Goal: Task Accomplishment & Management: Use online tool/utility

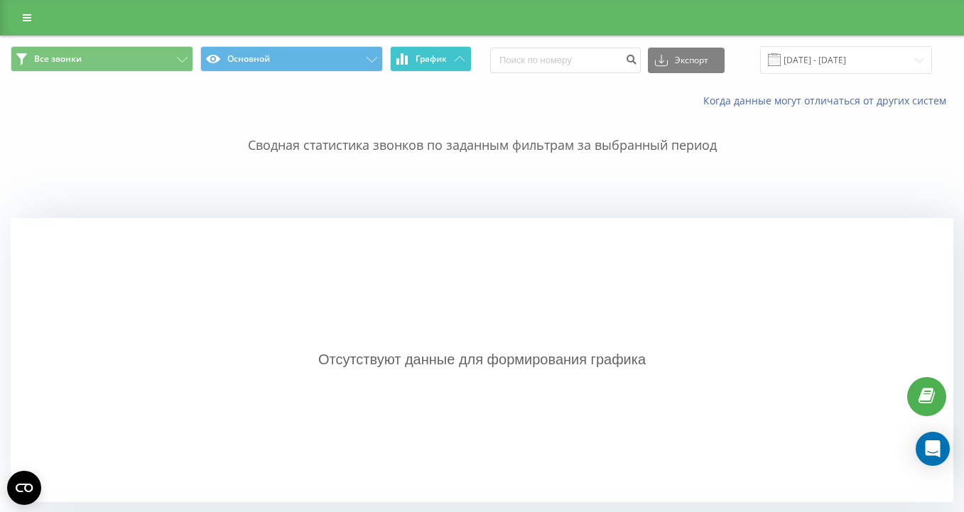
click at [413, 63] on button "График" at bounding box center [431, 59] width 82 height 26
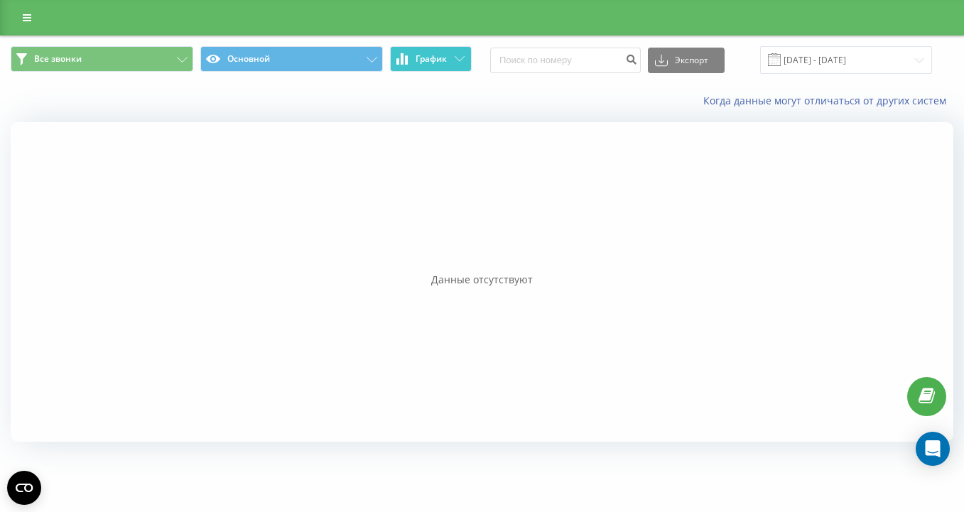
click at [413, 63] on button "График" at bounding box center [431, 59] width 82 height 26
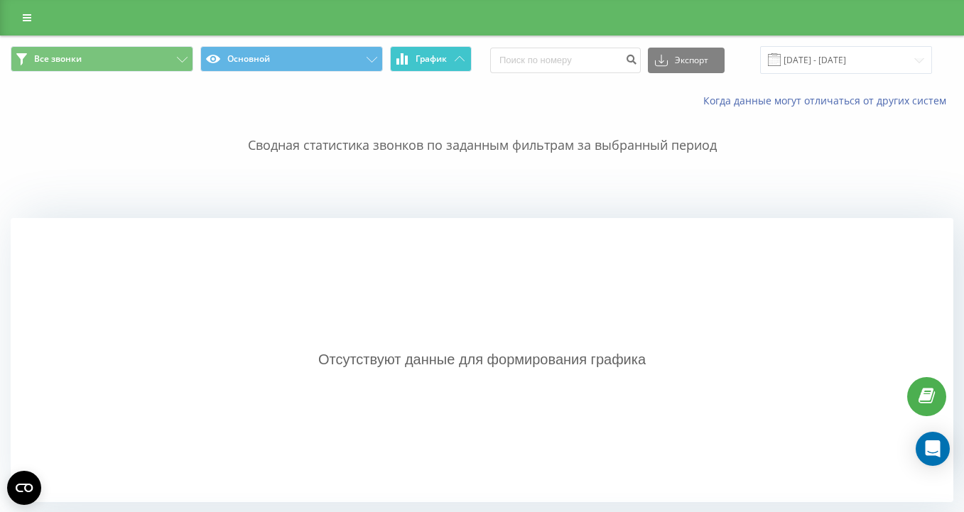
click at [413, 63] on button "График" at bounding box center [431, 59] width 82 height 26
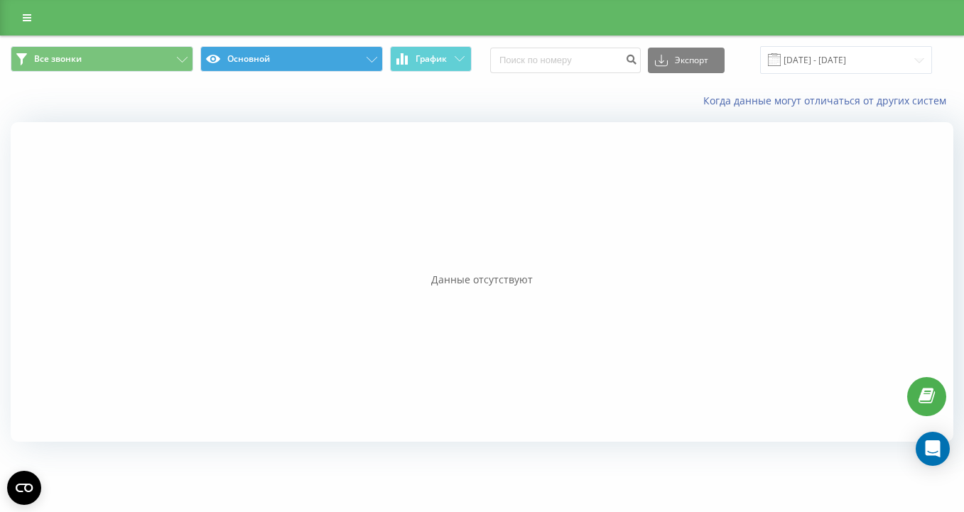
click at [323, 60] on button "Основной" at bounding box center [291, 59] width 183 height 26
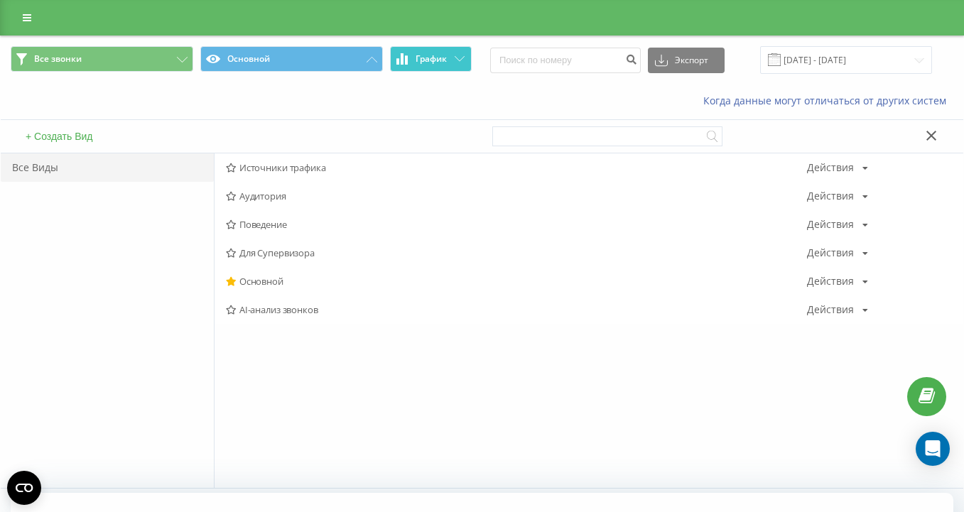
click at [426, 59] on span "График" at bounding box center [431, 59] width 31 height 10
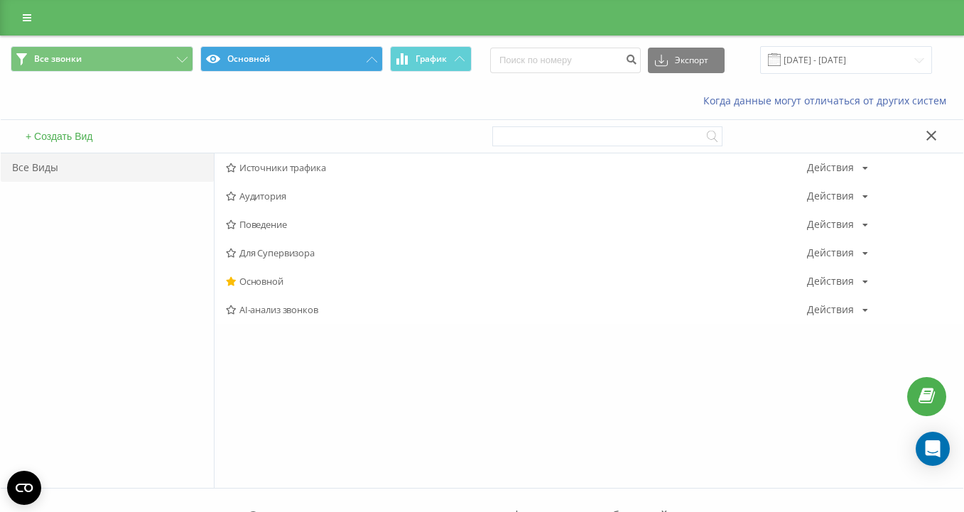
click at [313, 55] on button "Основной" at bounding box center [291, 59] width 183 height 26
